Goal: Task Accomplishment & Management: Use online tool/utility

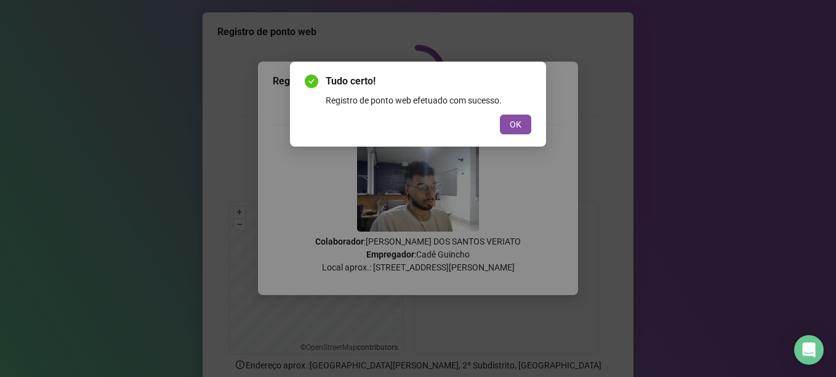
scroll to position [104, 0]
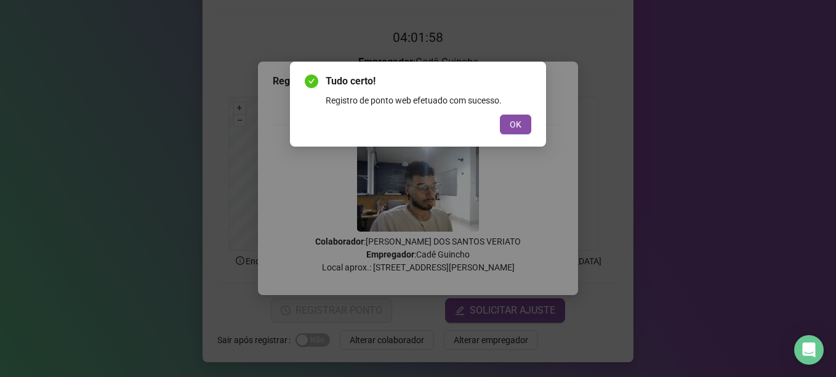
drag, startPoint x: 513, startPoint y: 126, endPoint x: 504, endPoint y: 102, distance: 26.3
click at [513, 126] on span "OK" at bounding box center [516, 125] width 12 height 14
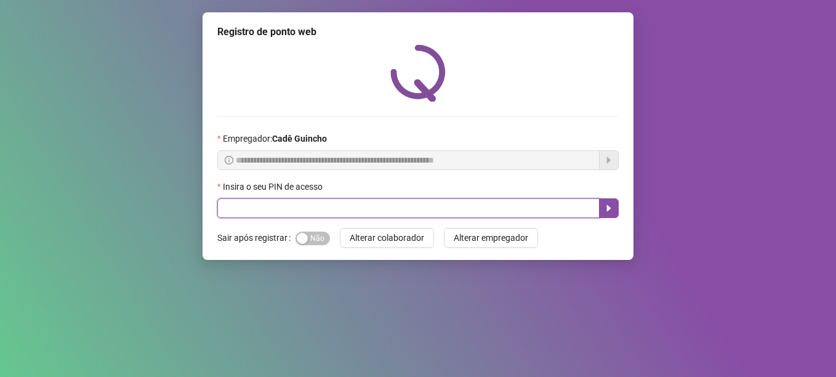
click at [347, 206] on input "text" at bounding box center [408, 208] width 382 height 20
type input "*****"
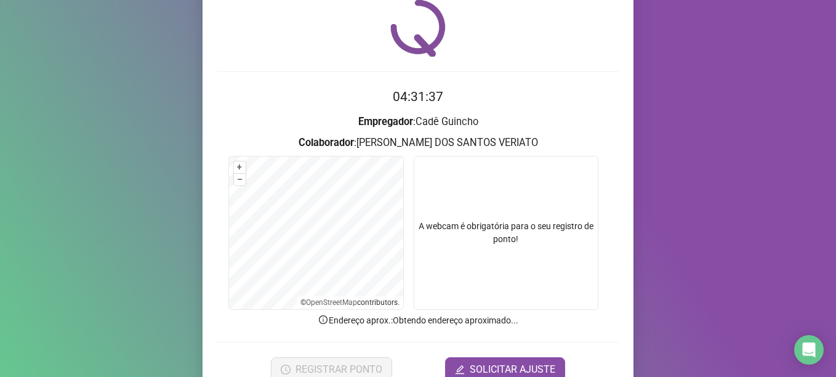
scroll to position [104, 0]
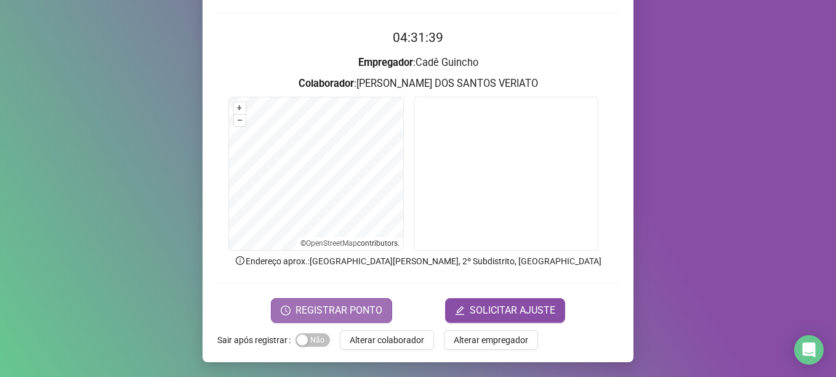
click at [363, 300] on button "REGISTRAR PONTO" at bounding box center [331, 310] width 121 height 25
